Goal: Task Accomplishment & Management: Complete application form

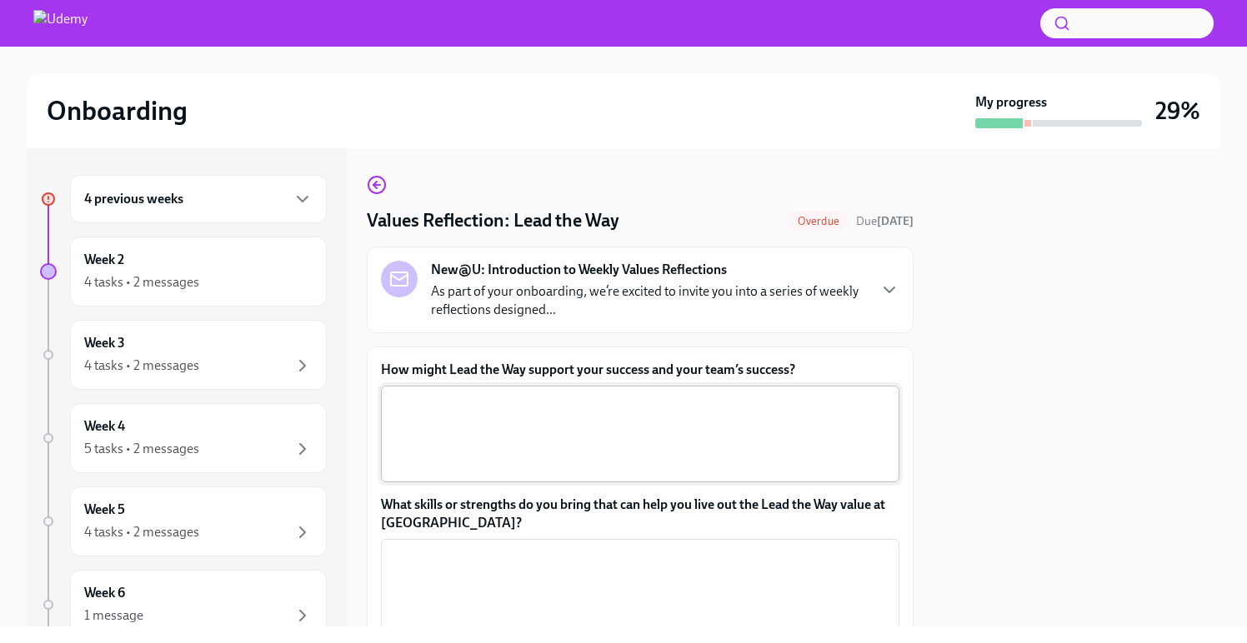
click at [629, 439] on textarea "How might Lead the Way support your success and your team’s success?" at bounding box center [640, 434] width 498 height 80
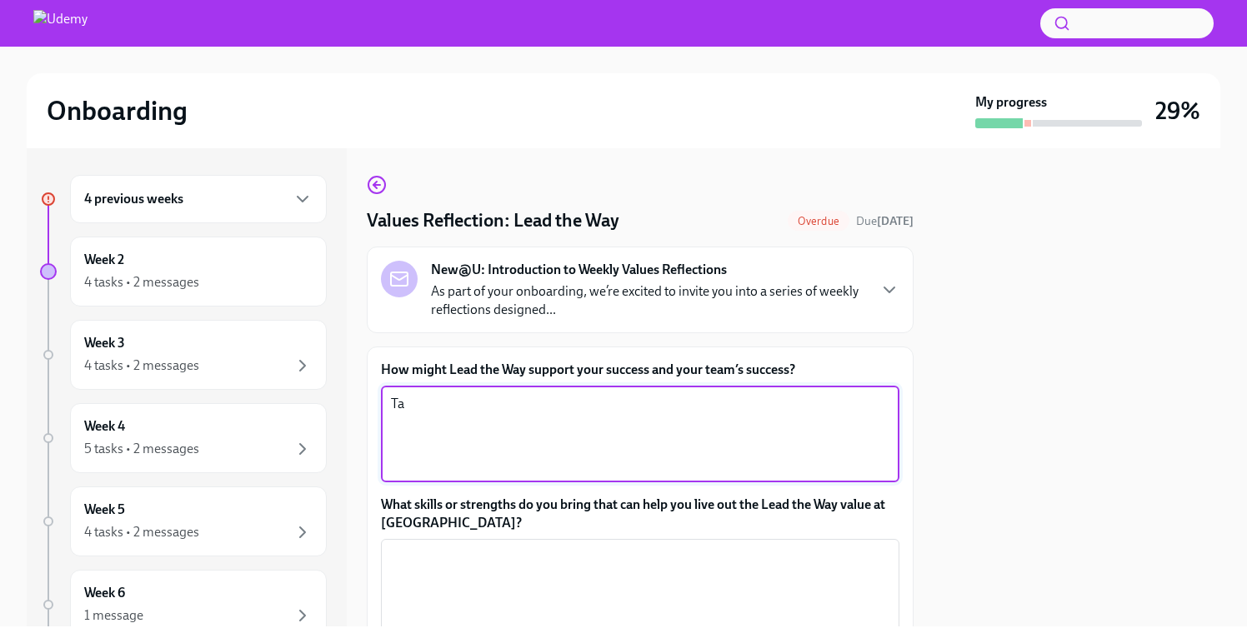
type textarea "T"
type textarea "Taking initiative and always setting a good example for those around you will c…"
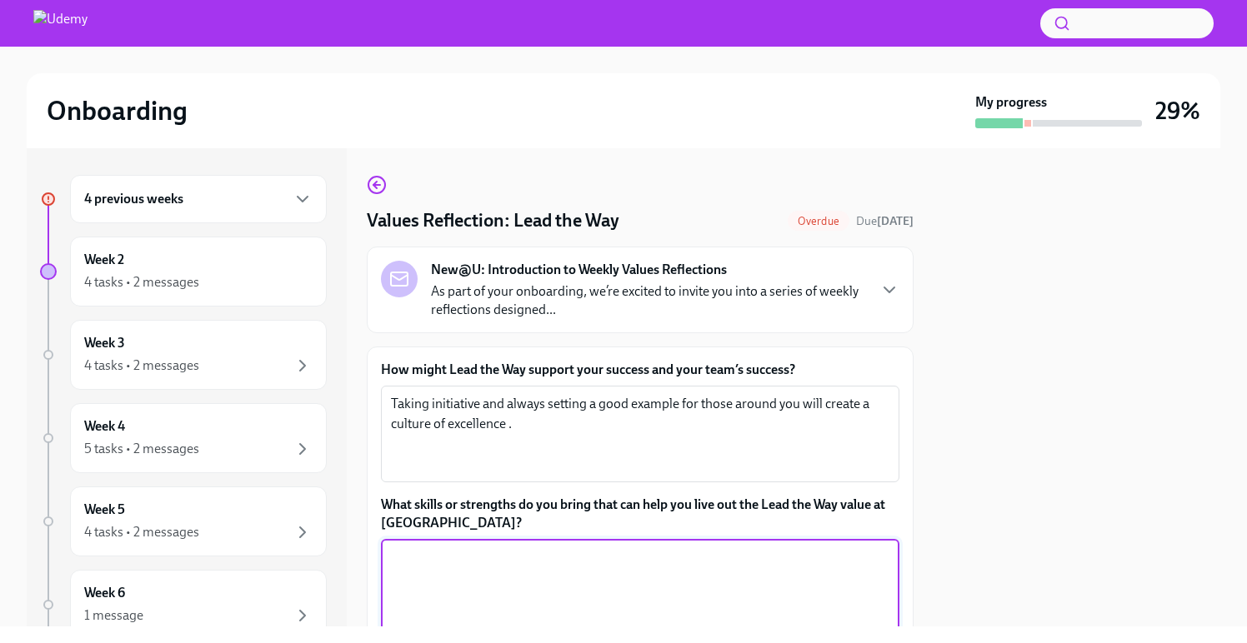
click at [634, 570] on textarea "What skills or strengths do you bring that can help you live out the Lead the W…" at bounding box center [640, 588] width 498 height 80
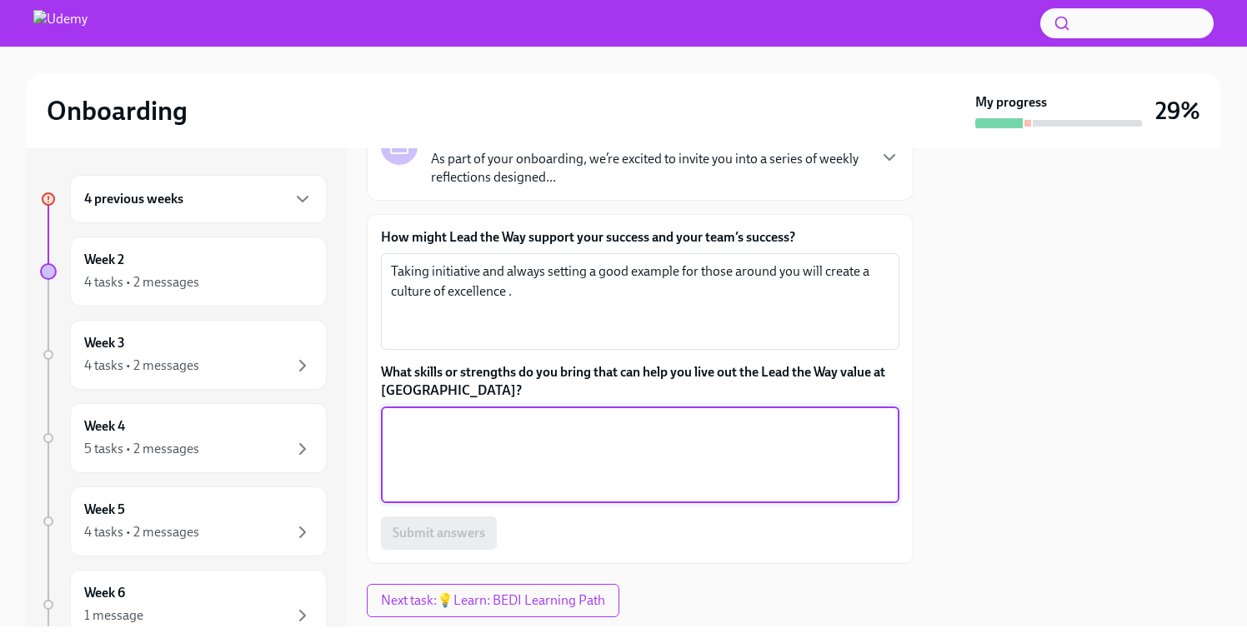
scroll to position [135, 0]
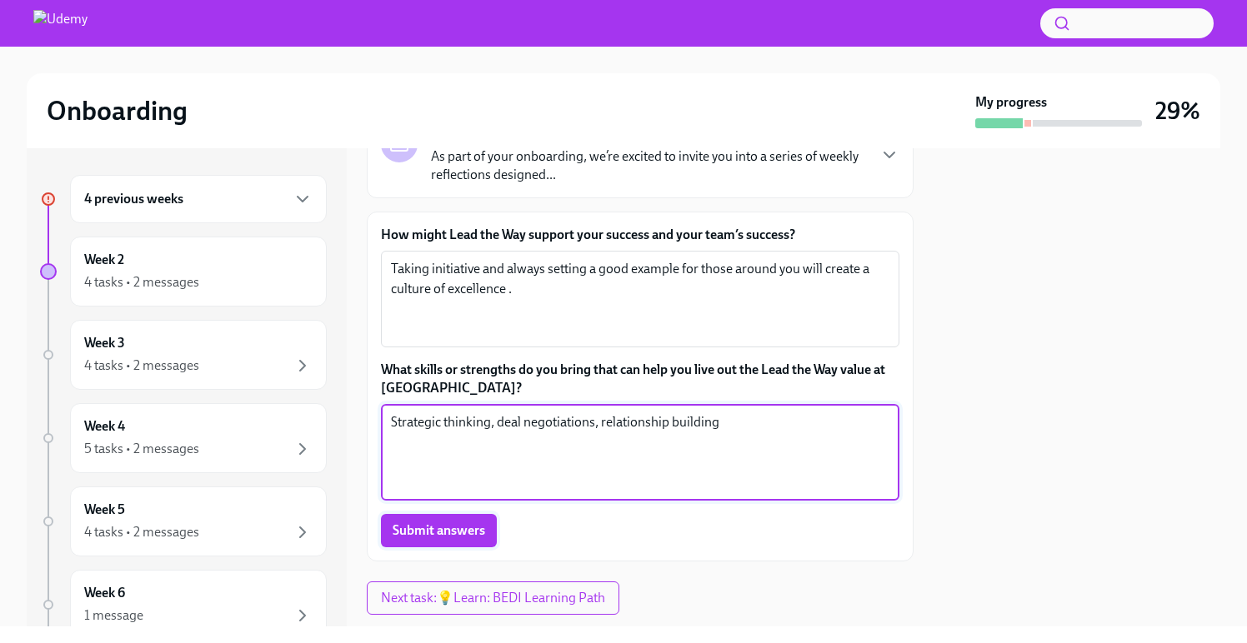
type textarea "Strategic thinking, deal negotiations, relationship building"
click at [432, 528] on span "Submit answers" at bounding box center [439, 531] width 93 height 17
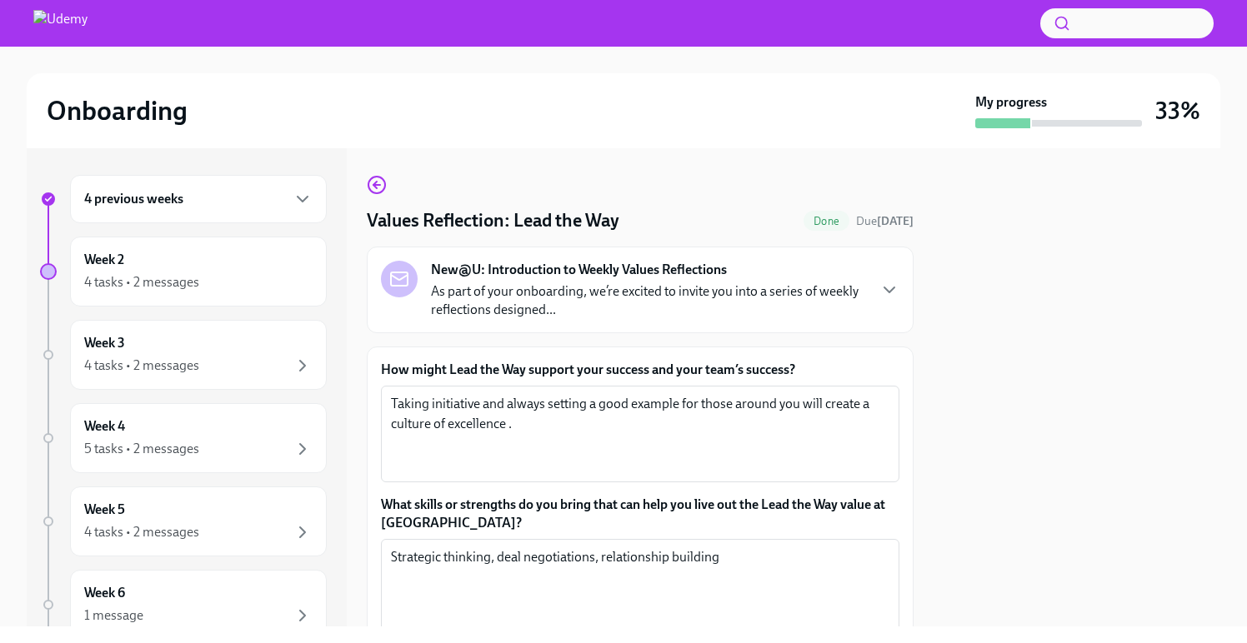
scroll to position [177, 0]
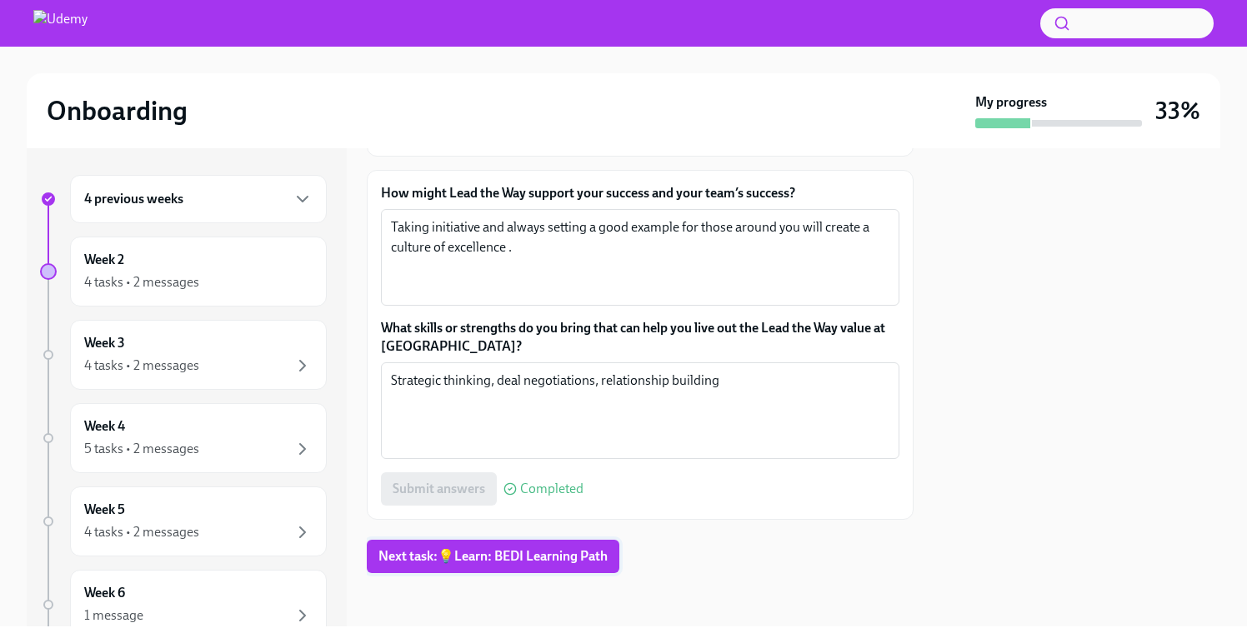
click at [478, 563] on span "Next task : 💡Learn: BEDI Learning Path" at bounding box center [492, 556] width 229 height 17
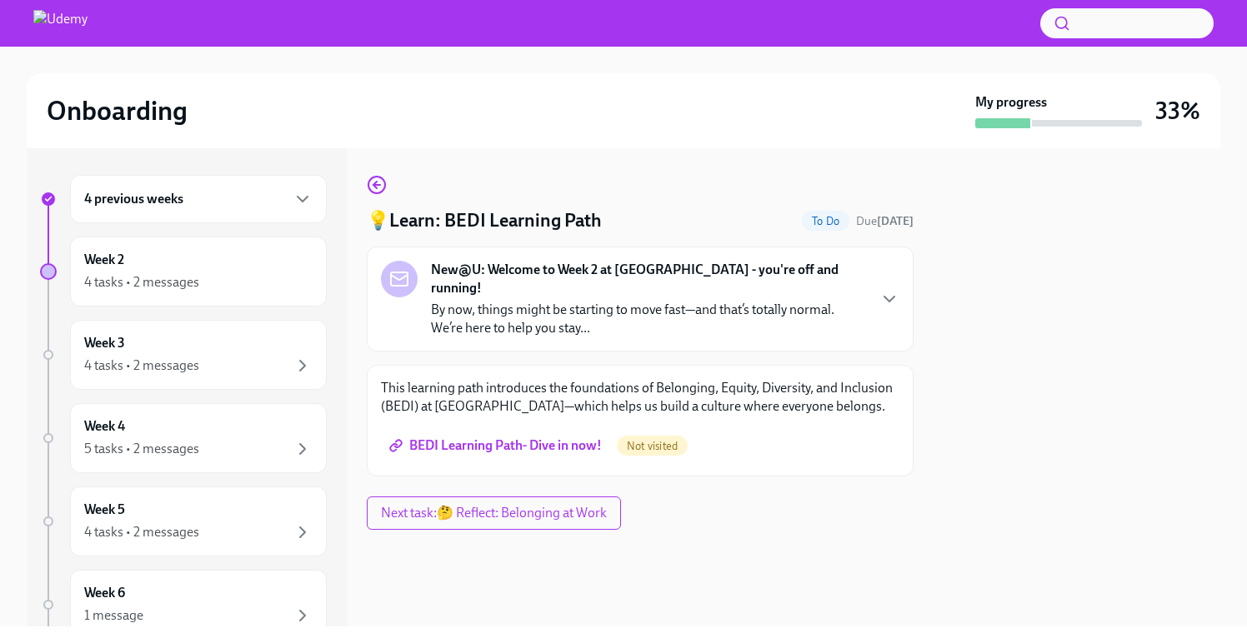
click at [517, 438] on span "BEDI Learning Path- Dive in now!" at bounding box center [497, 446] width 209 height 17
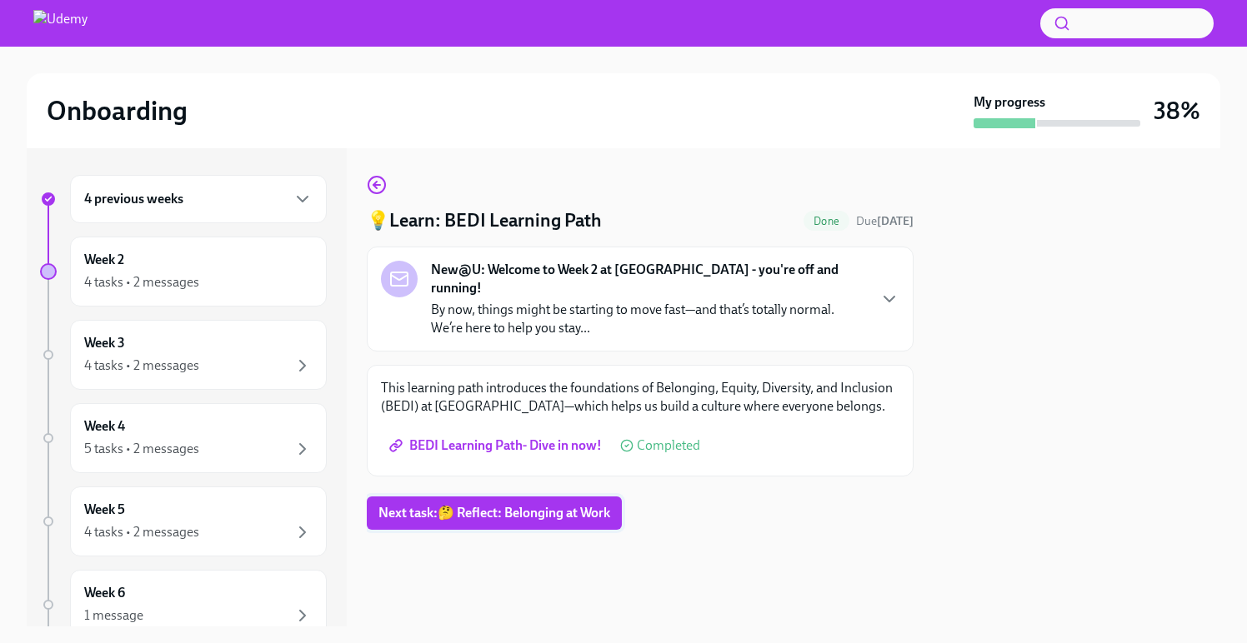
click at [576, 505] on span "Next task : 🤔 Reflect: Belonging at Work" at bounding box center [494, 513] width 232 height 17
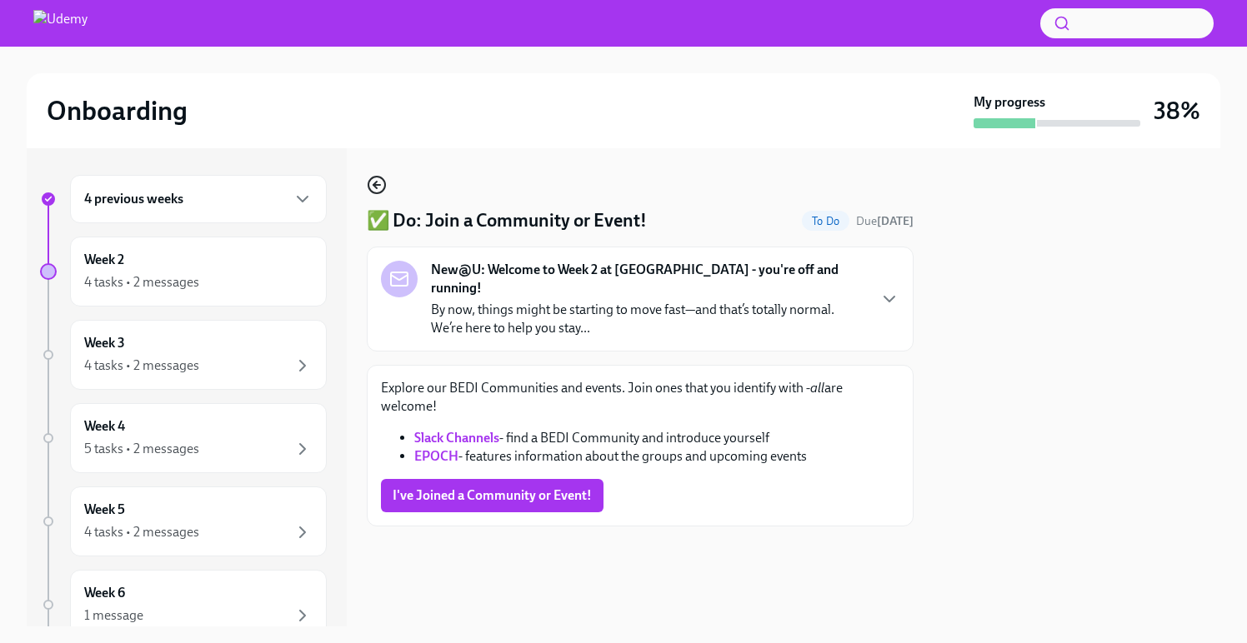
click at [373, 183] on icon "button" at bounding box center [377, 185] width 20 height 20
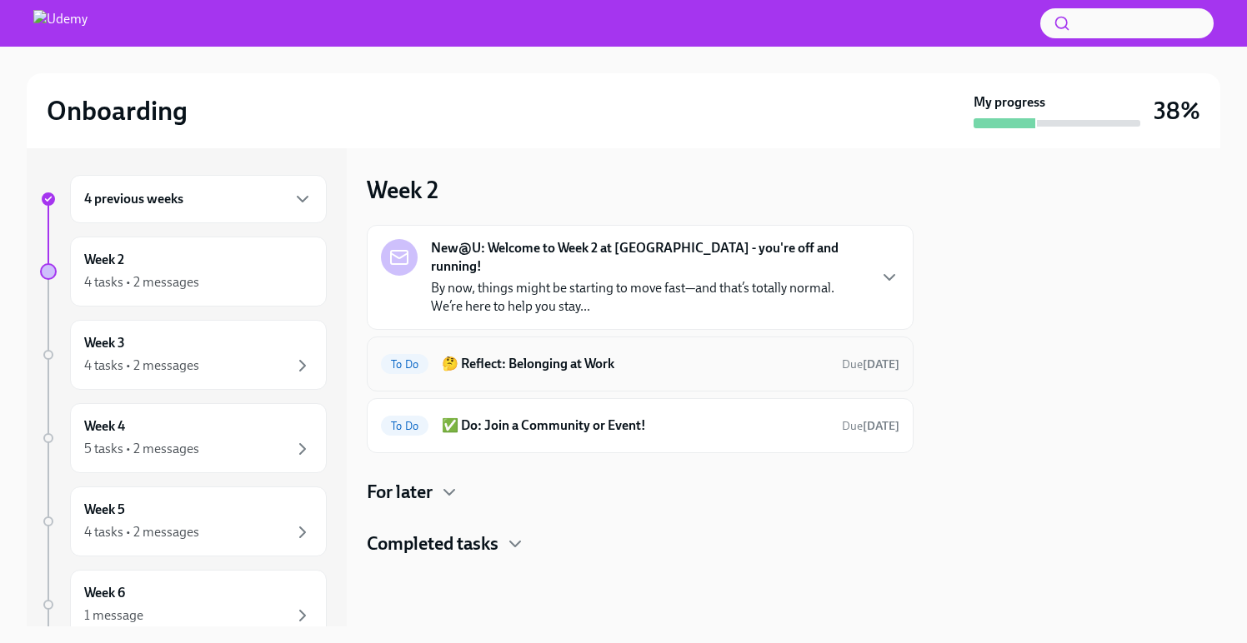
click at [554, 355] on div "To Do 🤔 Reflect: Belonging at Work Due [DATE]" at bounding box center [640, 364] width 518 height 27
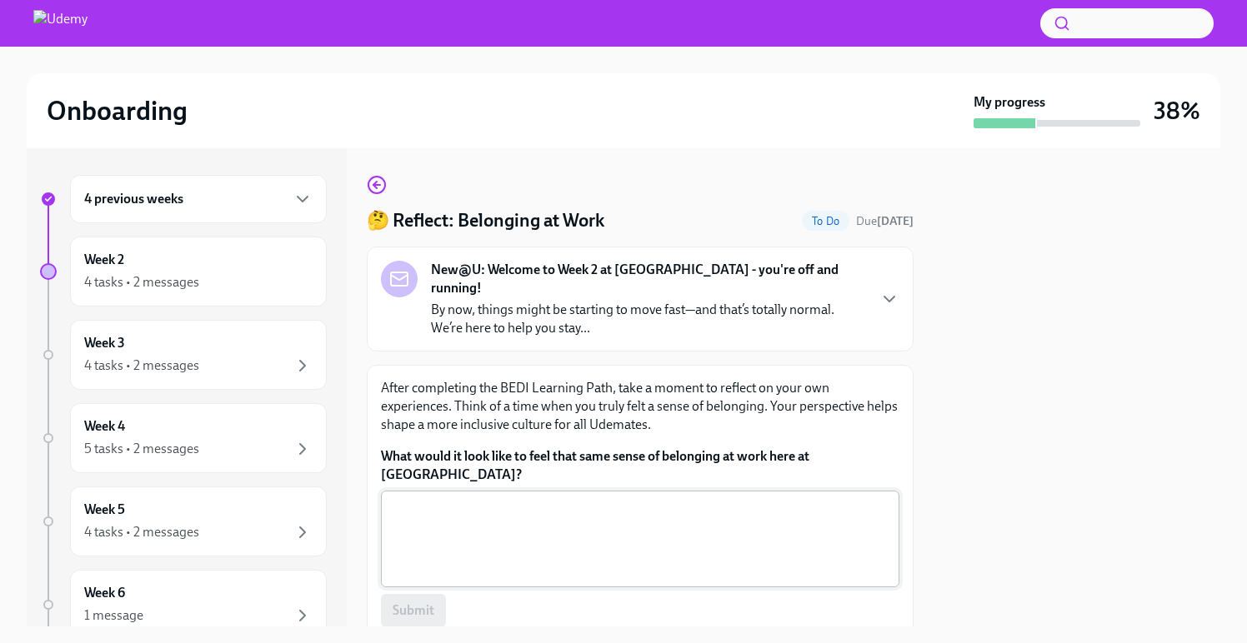
click at [531, 499] on textarea "What would it look like to feel that same sense of belonging at work here at [G…" at bounding box center [640, 539] width 498 height 80
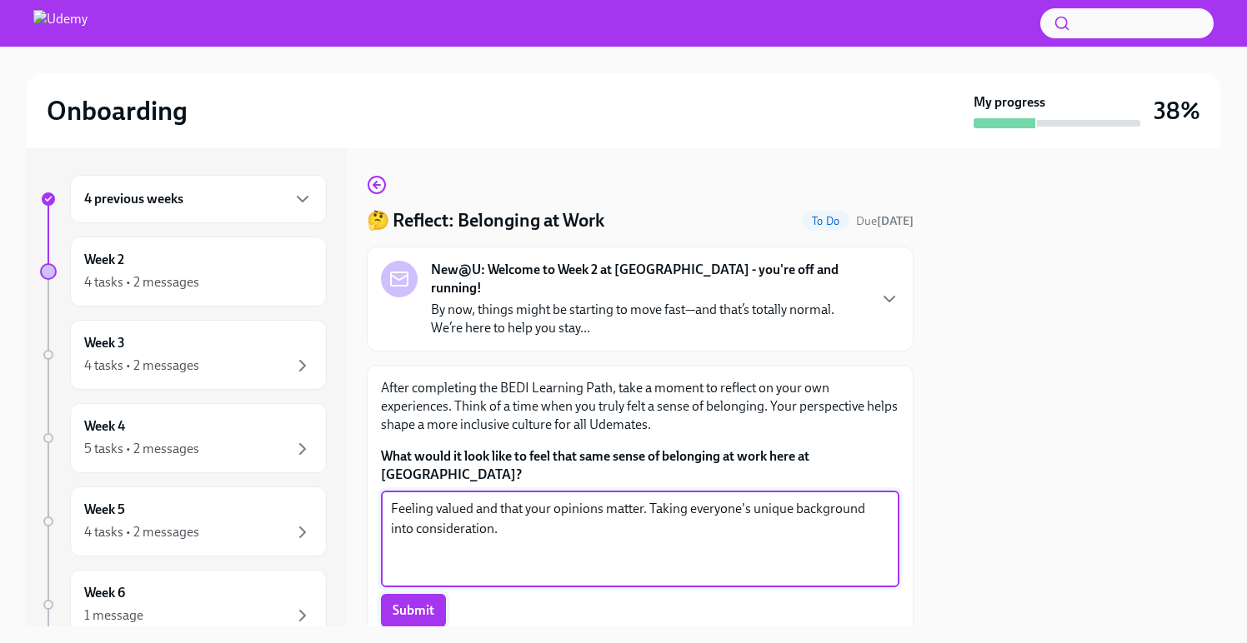
type textarea "Feeling valued and that your opinions matter. Taking everyone's unique backgrou…"
click at [409, 603] on span "Submit" at bounding box center [414, 611] width 42 height 17
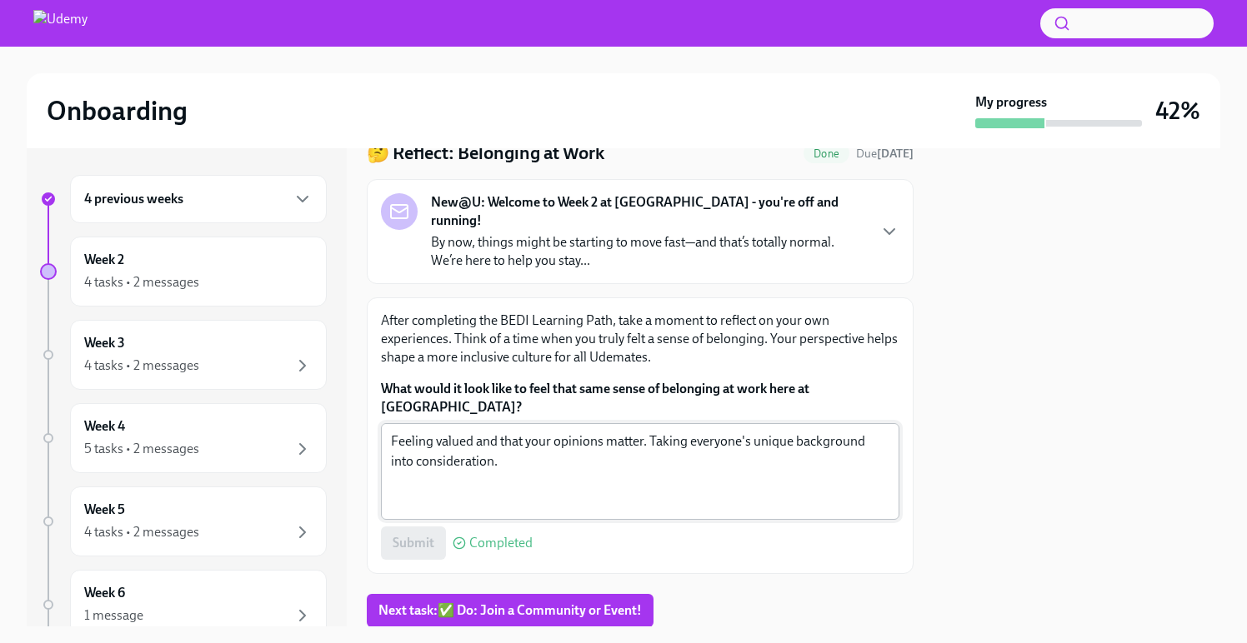
scroll to position [85, 0]
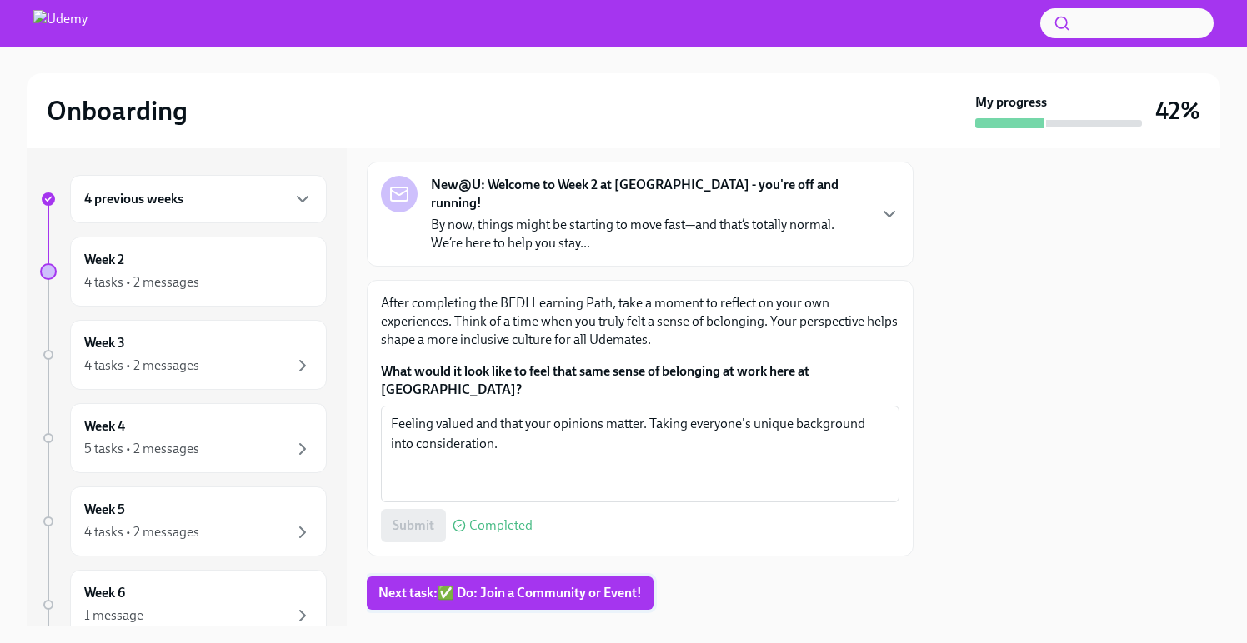
click at [583, 585] on span "Next task : ✅ Do: Join a Community or Event!" at bounding box center [509, 593] width 263 height 17
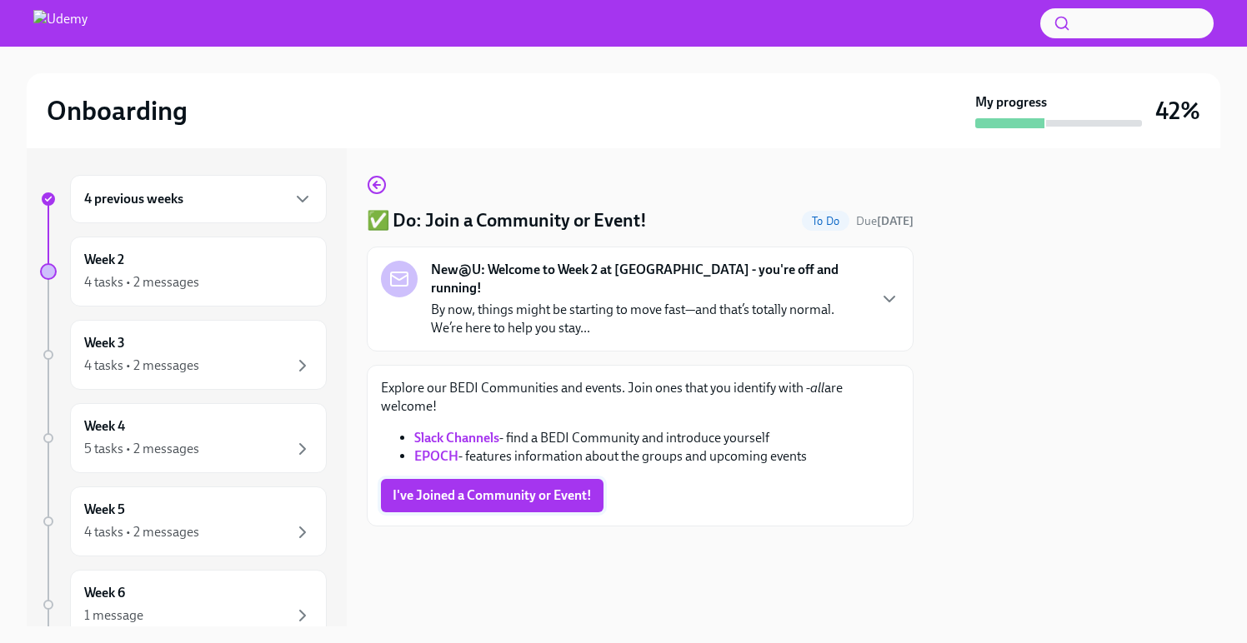
click at [563, 488] on span "I've Joined a Community or Event!" at bounding box center [492, 496] width 199 height 17
